Goal: Find contact information: Find contact information

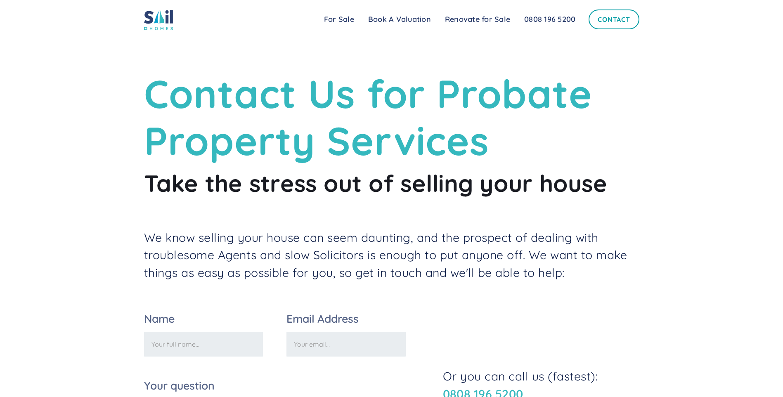
click at [605, 23] on link "Contact" at bounding box center [613, 19] width 50 height 20
click at [617, 16] on link "Contact" at bounding box center [613, 19] width 50 height 20
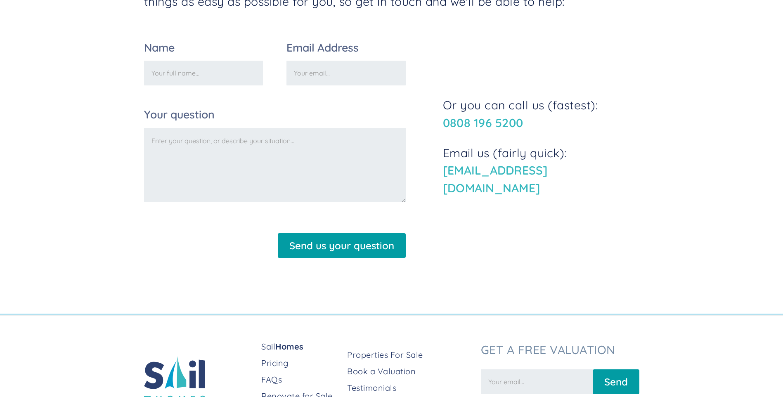
scroll to position [346, 0]
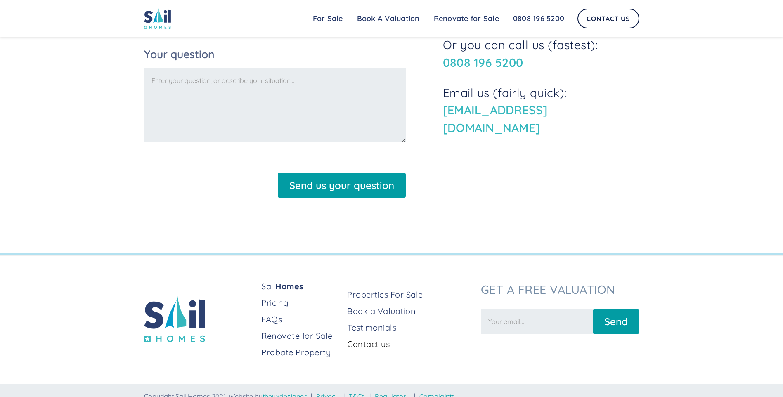
scroll to position [346, 0]
